Goal: Task Accomplishment & Management: Complete application form

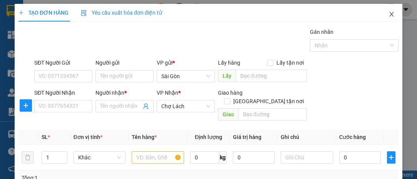
click at [390, 15] on icon "close" at bounding box center [392, 14] width 4 height 5
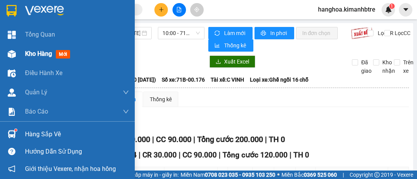
click at [9, 50] on img at bounding box center [12, 54] width 8 height 8
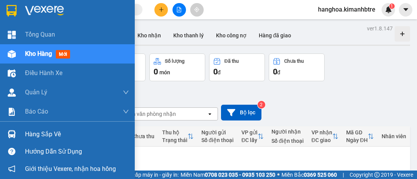
click at [35, 52] on span "Kho hàng" at bounding box center [38, 53] width 27 height 7
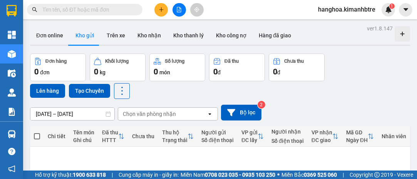
click at [163, 10] on icon "plus" at bounding box center [161, 9] width 5 height 5
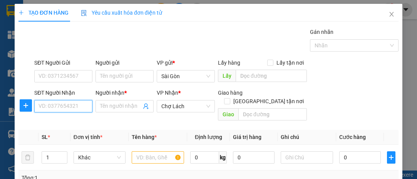
click at [55, 106] on input "SĐT Người Nhận" at bounding box center [63, 106] width 58 height 12
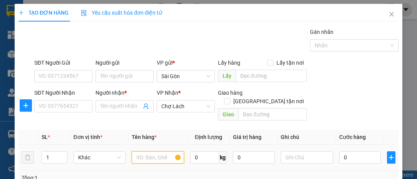
click at [148, 153] on input "text" at bounding box center [158, 157] width 52 height 12
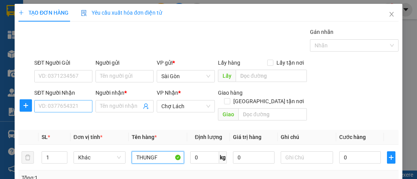
type input "THUNGF"
click at [77, 106] on input "SĐT Người Nhận" at bounding box center [63, 106] width 58 height 12
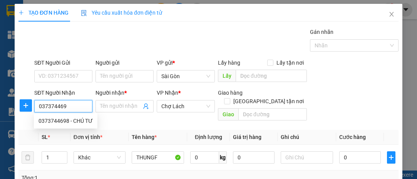
type input "0373744698"
click at [79, 120] on div "0373744698 - CHÚ TƯ" at bounding box center [66, 121] width 54 height 8
type input "CHÚ TƯ"
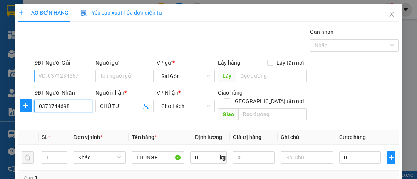
type input "0373744698"
click at [74, 76] on input "SĐT Người Gửi" at bounding box center [63, 76] width 58 height 12
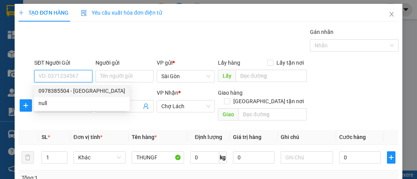
click at [79, 89] on div "0978385504 - [GEOGRAPHIC_DATA]" at bounding box center [82, 91] width 87 height 8
type input "0978385504"
type input "[PERSON_NAME]"
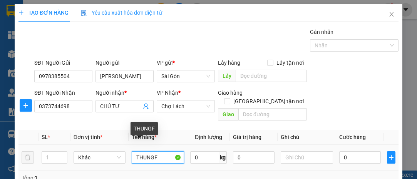
click at [161, 151] on input "THUNGF" at bounding box center [158, 157] width 52 height 12
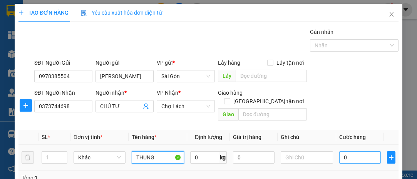
type input "THUNG"
click at [351, 151] on input "0" at bounding box center [361, 157] width 42 height 12
type input "005"
type input "5"
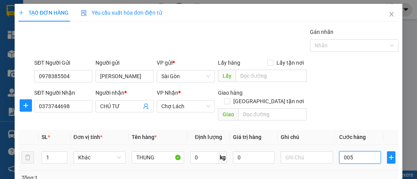
type input "0.050"
type input "50"
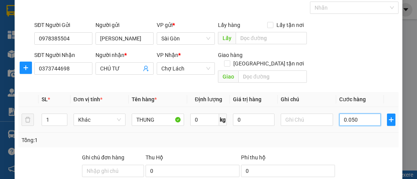
scroll to position [70, 0]
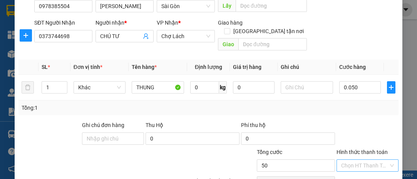
click at [360, 160] on input "Hình thức thanh toán" at bounding box center [365, 166] width 47 height 12
type input "50.000"
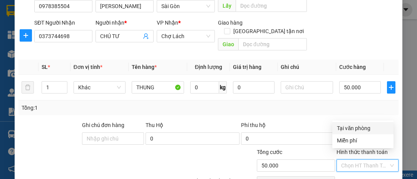
click at [357, 128] on div "Tại văn phòng" at bounding box center [363, 128] width 52 height 8
type input "0"
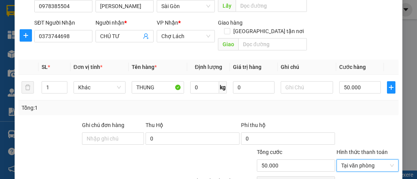
scroll to position [104, 0]
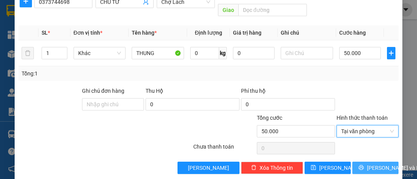
click at [367, 164] on span "[PERSON_NAME] và In" at bounding box center [394, 168] width 54 height 8
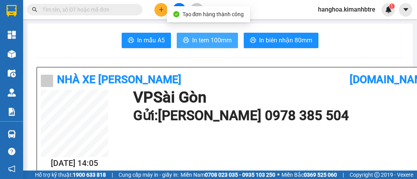
click at [218, 37] on span "In tem 100mm" at bounding box center [212, 40] width 40 height 10
